Goal: Find specific page/section

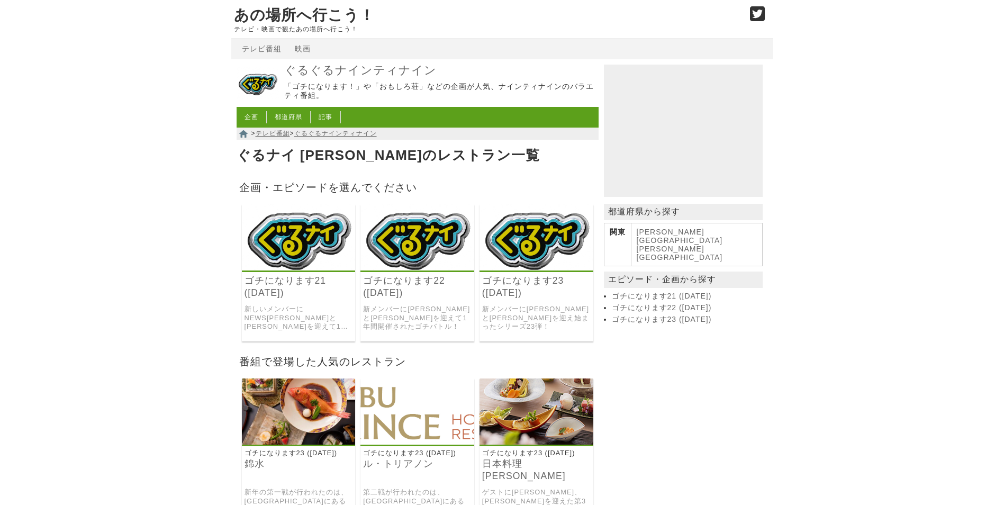
click at [520, 294] on link "ゴチになります23 ([DATE])" at bounding box center [536, 287] width 108 height 24
click at [428, 217] on img at bounding box center [417, 237] width 114 height 66
click at [256, 227] on img at bounding box center [299, 237] width 114 height 66
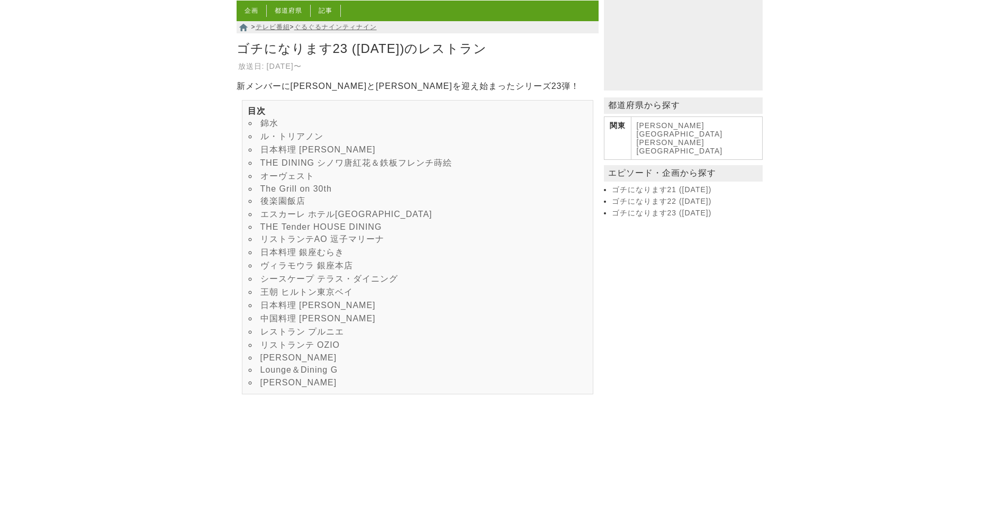
scroll to position [106, 0]
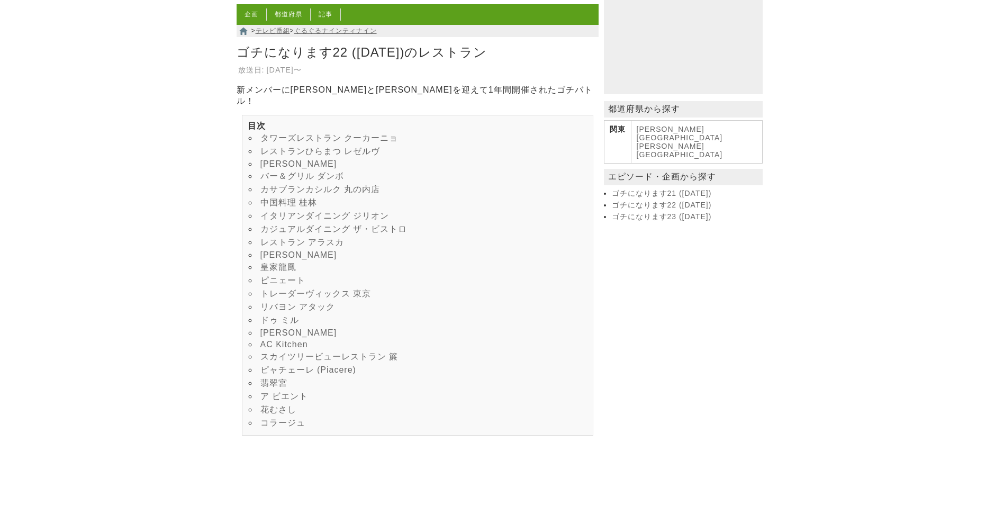
scroll to position [106, 0]
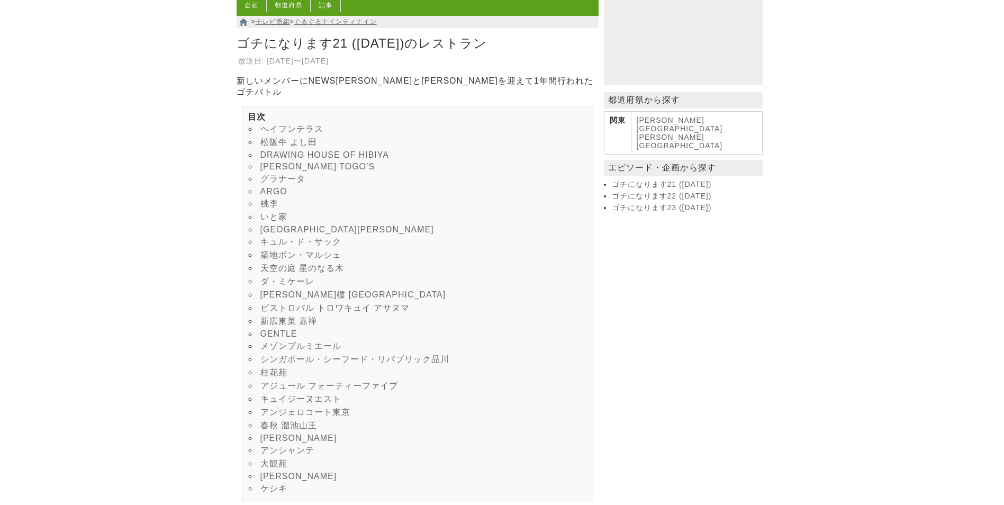
scroll to position [106, 0]
